Goal: Go to known website: Go to known website

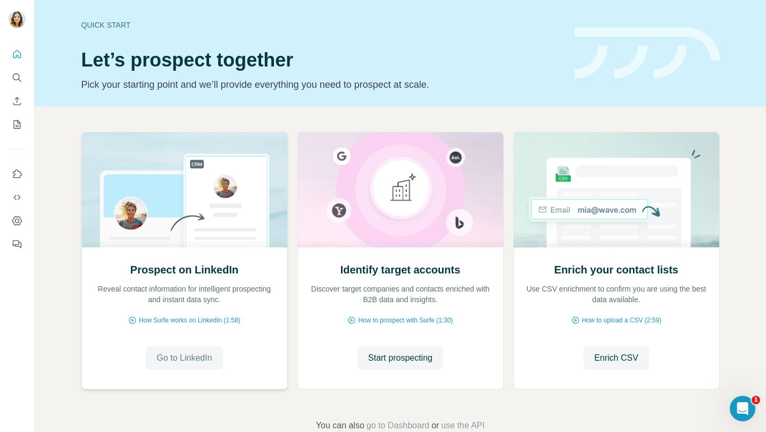
click at [179, 361] on span "Go to LinkedIn" at bounding box center [183, 357] width 55 height 13
click at [169, 355] on span "Go to LinkedIn" at bounding box center [183, 357] width 55 height 13
click at [177, 361] on span "Go to LinkedIn" at bounding box center [183, 357] width 55 height 13
click at [168, 361] on span "Go to LinkedIn" at bounding box center [183, 357] width 55 height 13
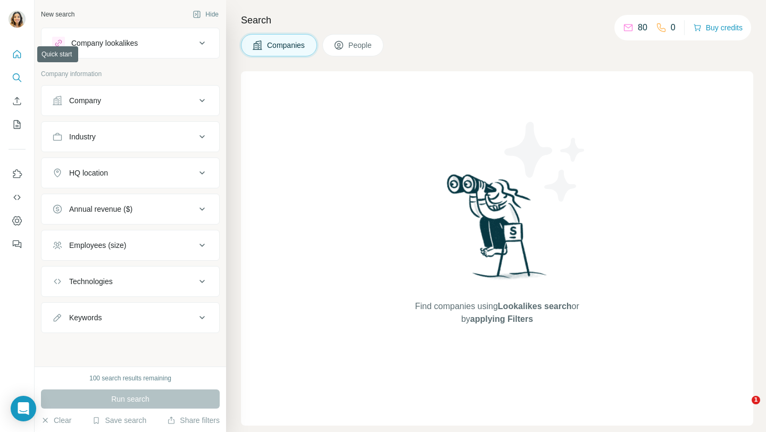
click at [15, 61] on button "Quick start" at bounding box center [17, 54] width 17 height 19
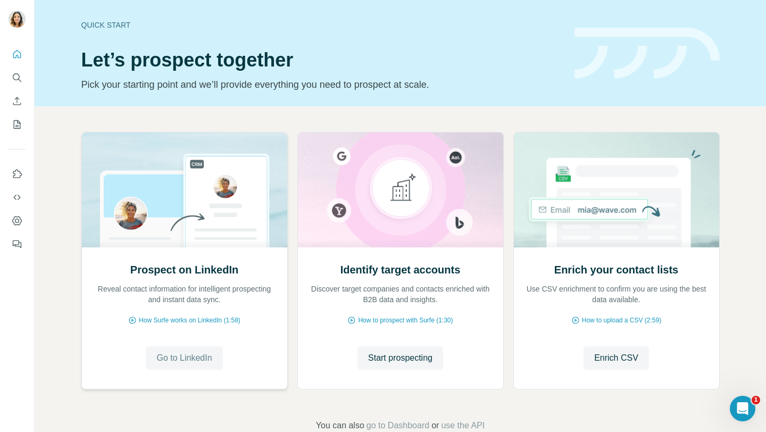
click at [173, 364] on span "Go to LinkedIn" at bounding box center [183, 357] width 55 height 13
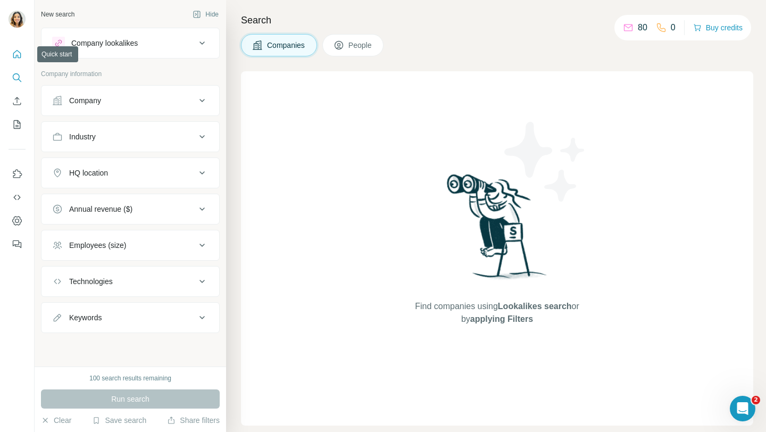
click at [16, 61] on button "Quick start" at bounding box center [17, 54] width 17 height 19
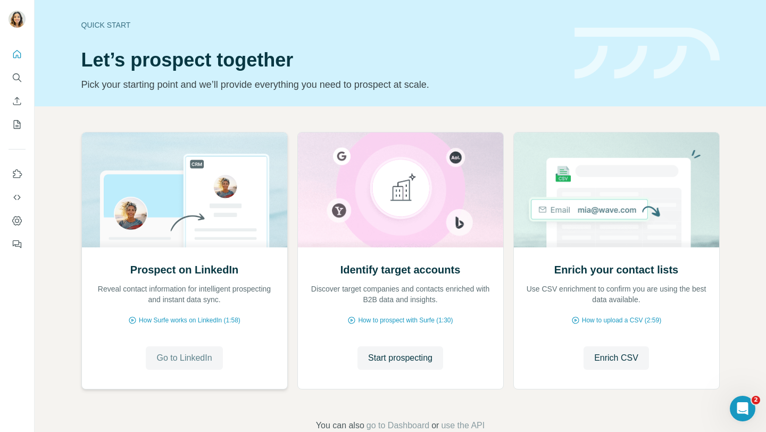
click at [175, 362] on span "Go to LinkedIn" at bounding box center [183, 357] width 55 height 13
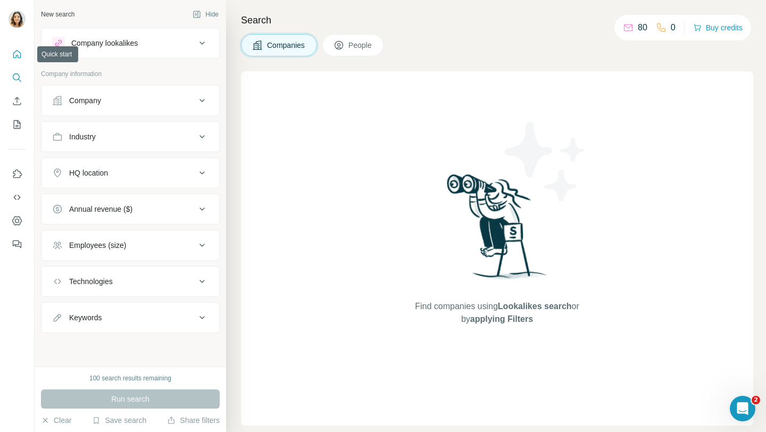
click at [10, 58] on button "Quick start" at bounding box center [17, 54] width 17 height 19
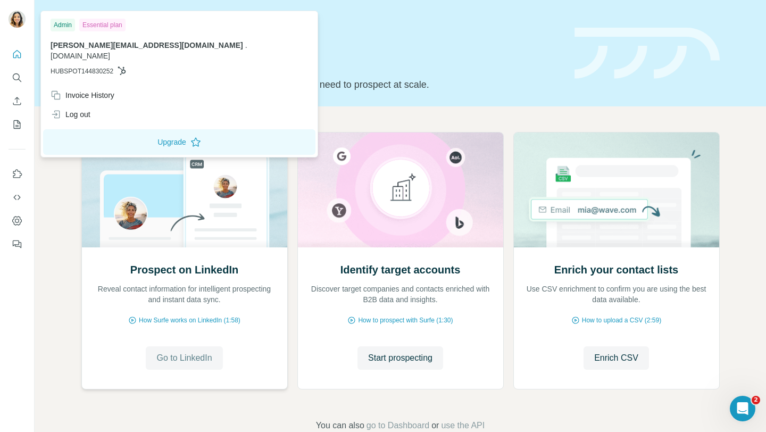
click at [167, 356] on span "Go to LinkedIn" at bounding box center [183, 357] width 55 height 13
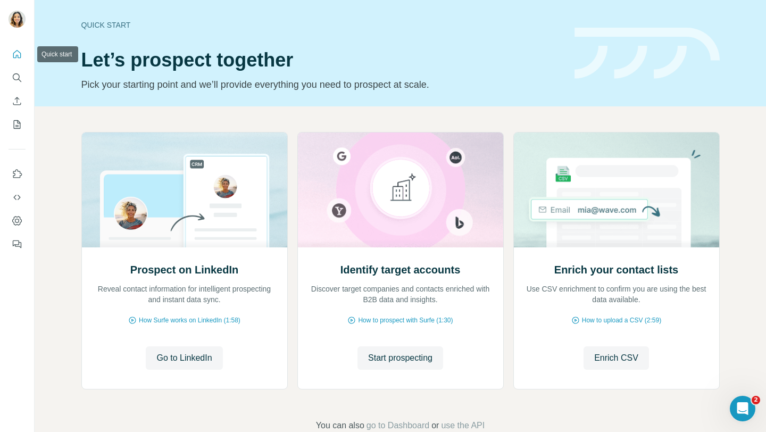
click at [16, 57] on icon "Quick start" at bounding box center [17, 54] width 11 height 11
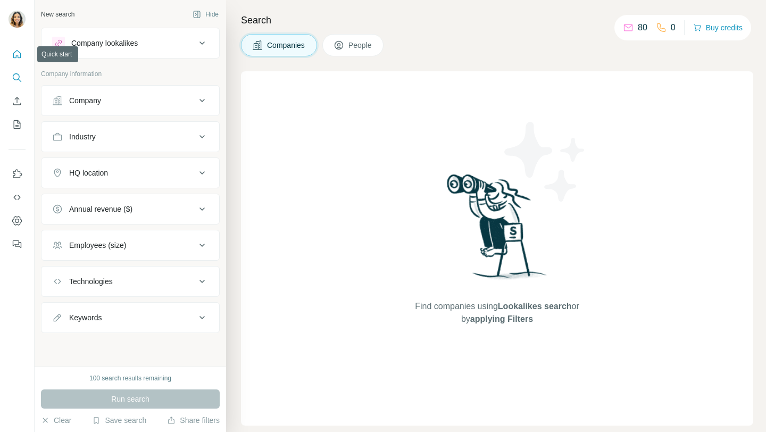
click at [13, 57] on icon "Quick start" at bounding box center [17, 54] width 11 height 11
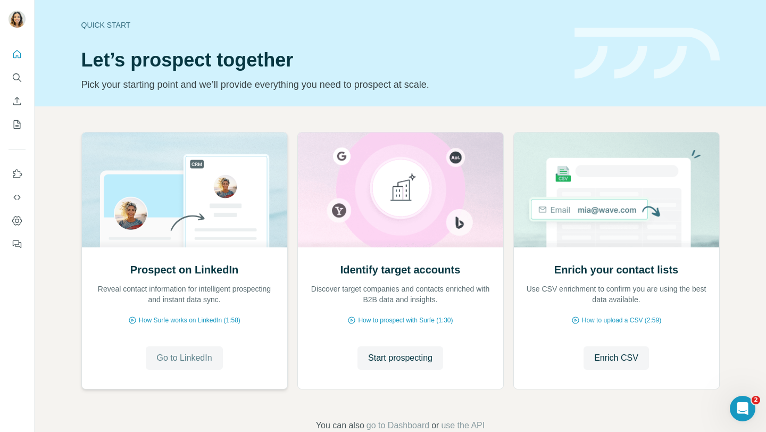
click at [180, 353] on span "Go to LinkedIn" at bounding box center [183, 357] width 55 height 13
click at [192, 357] on span "Go to LinkedIn" at bounding box center [183, 357] width 55 height 13
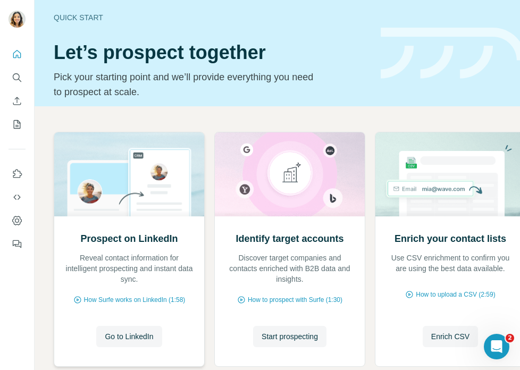
scroll to position [65, 0]
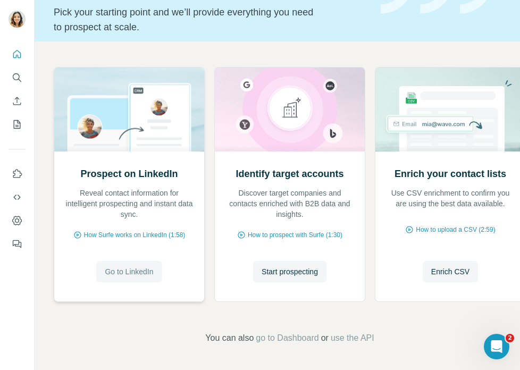
click at [116, 272] on span "Go to LinkedIn" at bounding box center [129, 271] width 48 height 11
click at [155, 274] on button "Go to LinkedIn" at bounding box center [128, 271] width 65 height 21
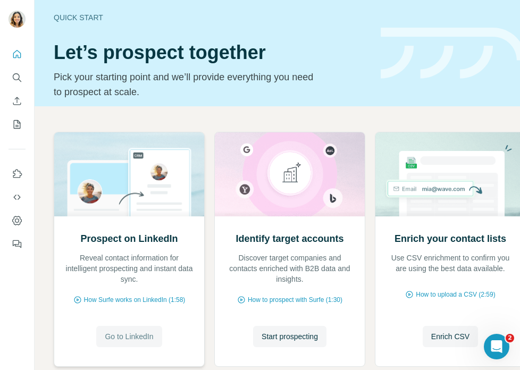
click at [120, 328] on button "Go to LinkedIn" at bounding box center [128, 336] width 65 height 21
